Goal: Information Seeking & Learning: Find specific fact

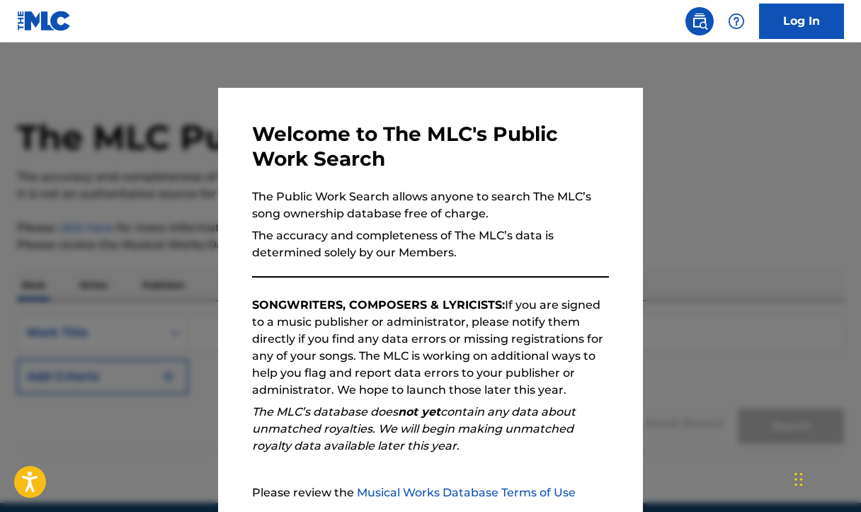
scroll to position [136, 0]
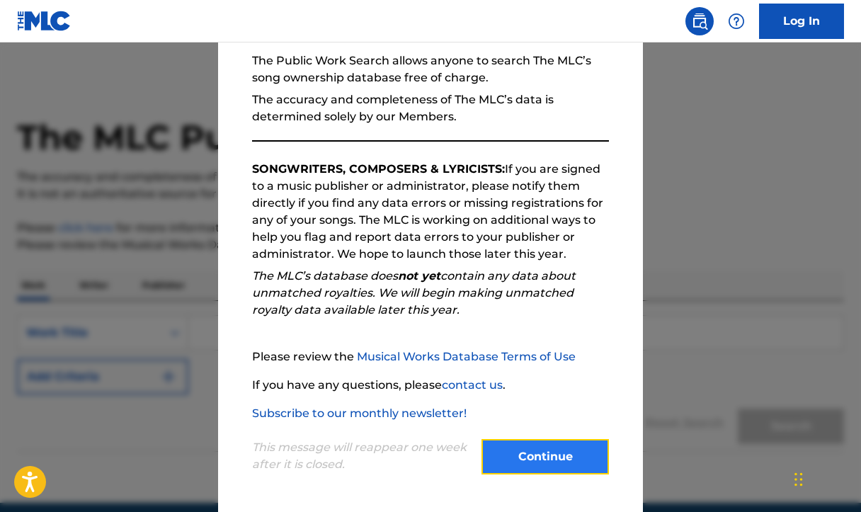
click at [561, 455] on button "Continue" at bounding box center [544, 456] width 127 height 35
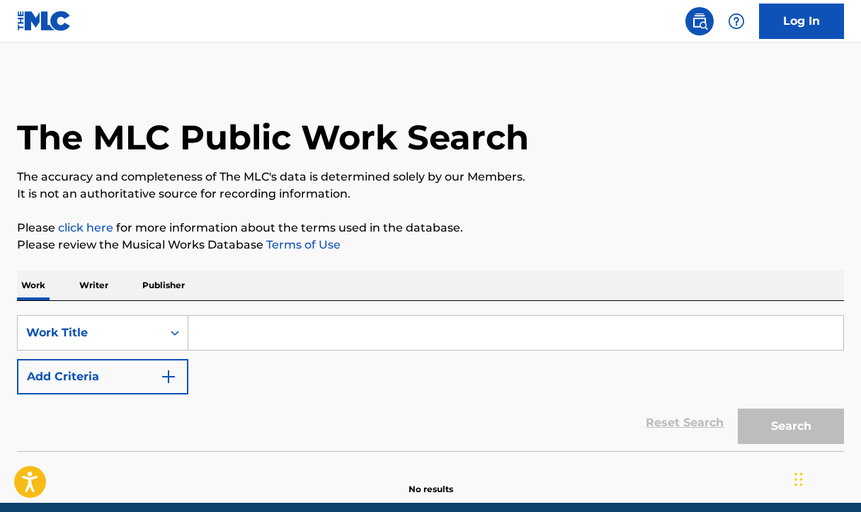
click at [262, 350] on div "SearchWithCriteriaa824f596-b8e6-4fe6-99ce-95335169ad6b Work Title Add Criteria" at bounding box center [430, 354] width 827 height 79
click at [279, 334] on input "Search Form" at bounding box center [515, 333] width 655 height 34
paste input "TUBA Entertainment (100.00%)"
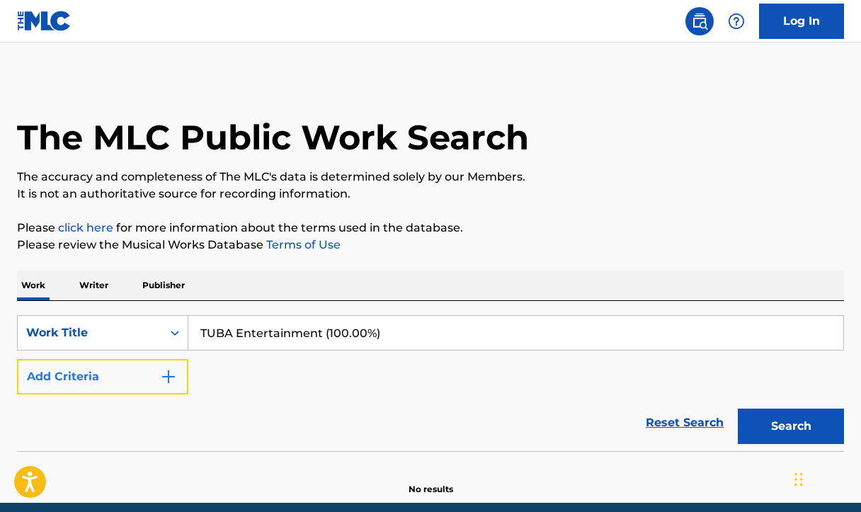
click at [83, 376] on button "Add Criteria" at bounding box center [102, 376] width 171 height 35
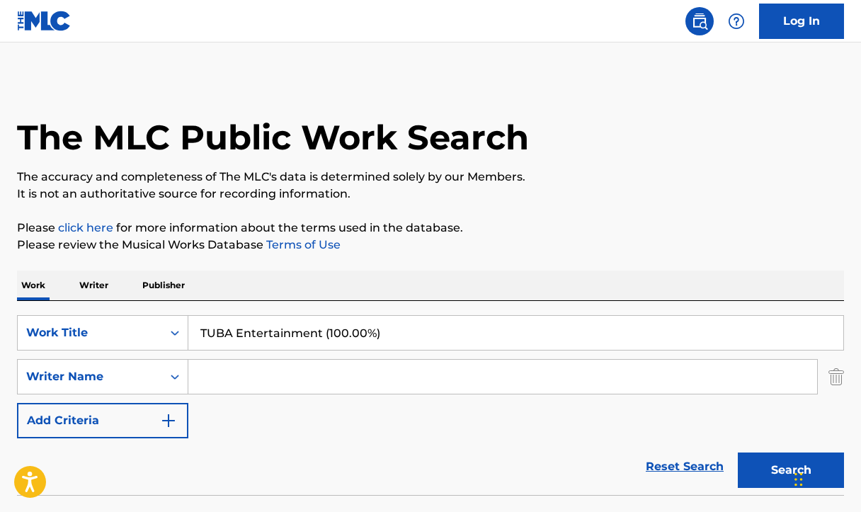
click at [292, 321] on input "TUBA Entertainment (100.00%)" at bounding box center [515, 333] width 655 height 34
type input "I Love the way you shake"
click at [264, 377] on input "Search Form" at bounding box center [502, 377] width 629 height 34
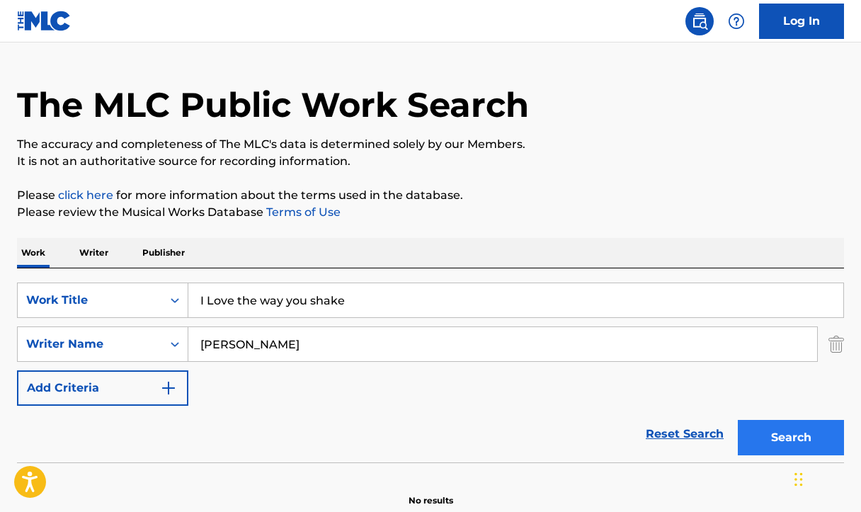
type input "[PERSON_NAME]"
click at [743, 428] on button "Search" at bounding box center [791, 437] width 106 height 35
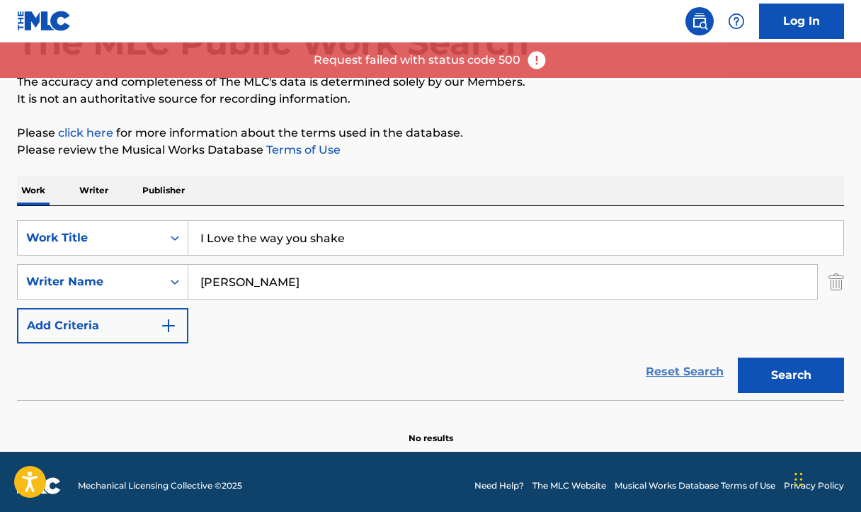
scroll to position [103, 0]
